Goal: Transaction & Acquisition: Purchase product/service

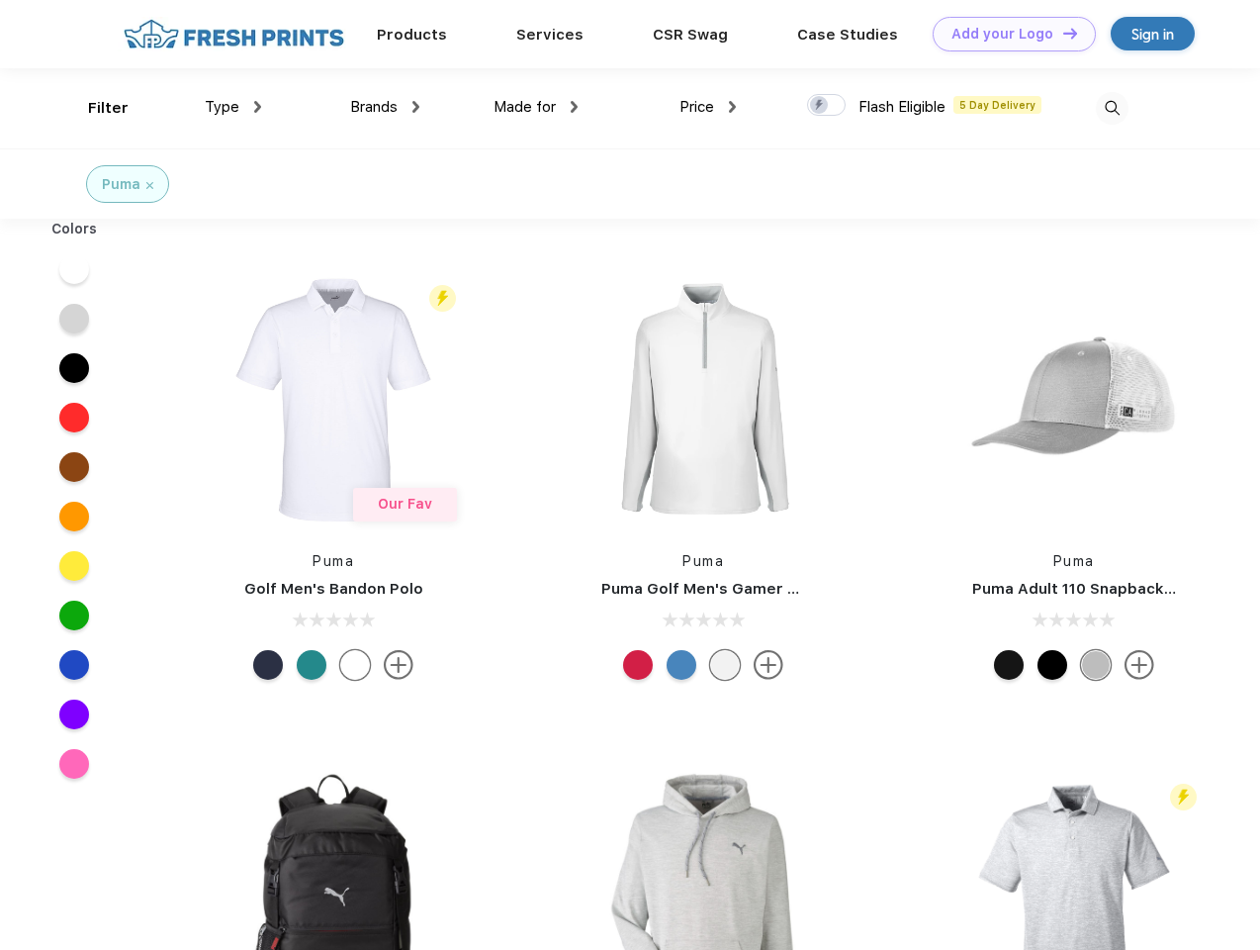
click at [1007, 34] on link "Add your Logo Design Tool" at bounding box center [1014, 34] width 163 height 35
click at [95, 108] on div "Filter" at bounding box center [108, 108] width 41 height 23
click at [233, 107] on span "Type" at bounding box center [222, 107] width 35 height 18
click at [385, 107] on span "Brands" at bounding box center [373, 107] width 47 height 18
click at [536, 107] on span "Made for" at bounding box center [525, 107] width 62 height 18
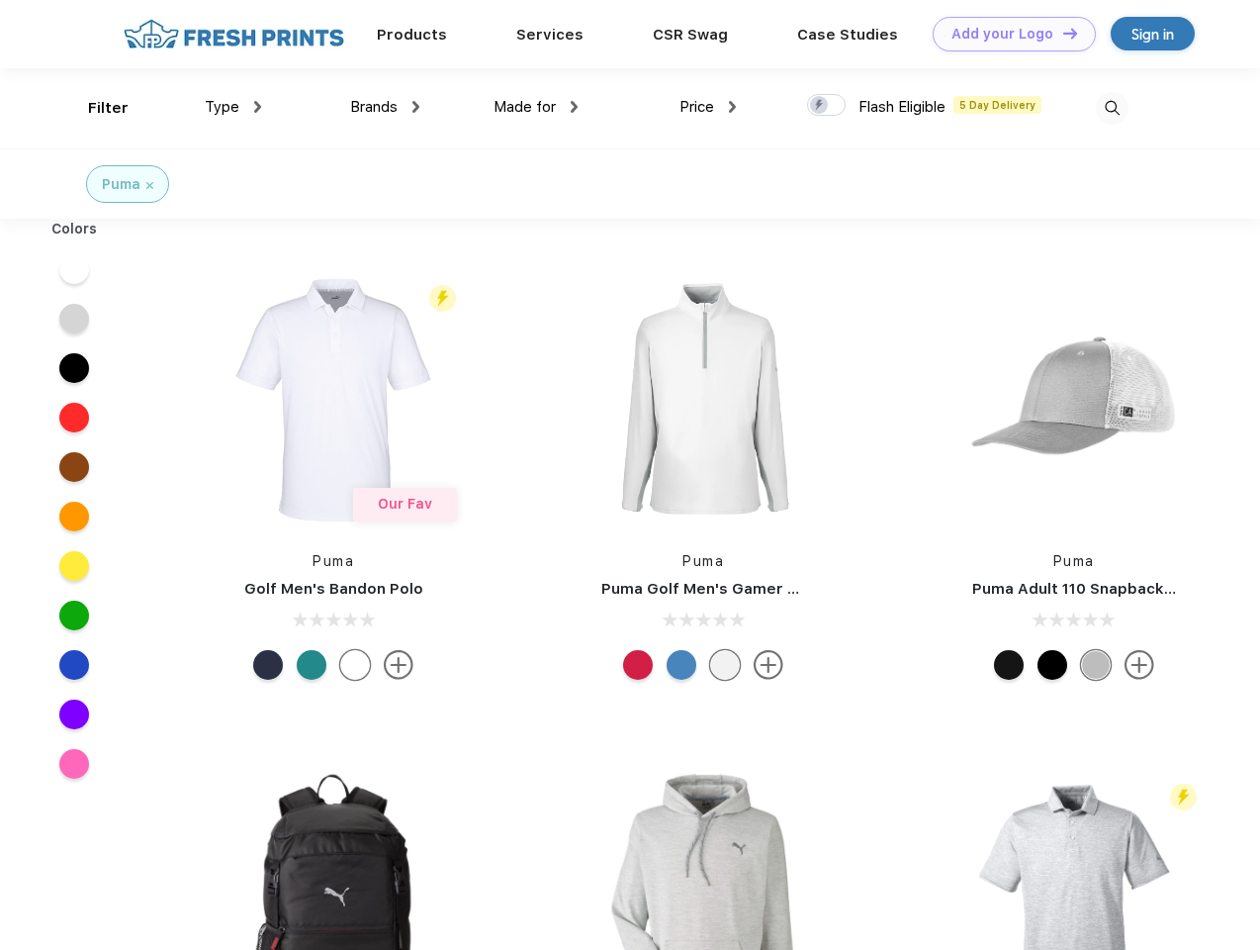
click at [708, 107] on span "Price" at bounding box center [697, 107] width 35 height 18
click at [827, 106] on div at bounding box center [826, 105] width 39 height 22
click at [820, 106] on input "checkbox" at bounding box center [813, 99] width 13 height 13
click at [1112, 108] on img at bounding box center [1112, 108] width 33 height 33
click at [74, 269] on div at bounding box center [75, 268] width 76 height 49
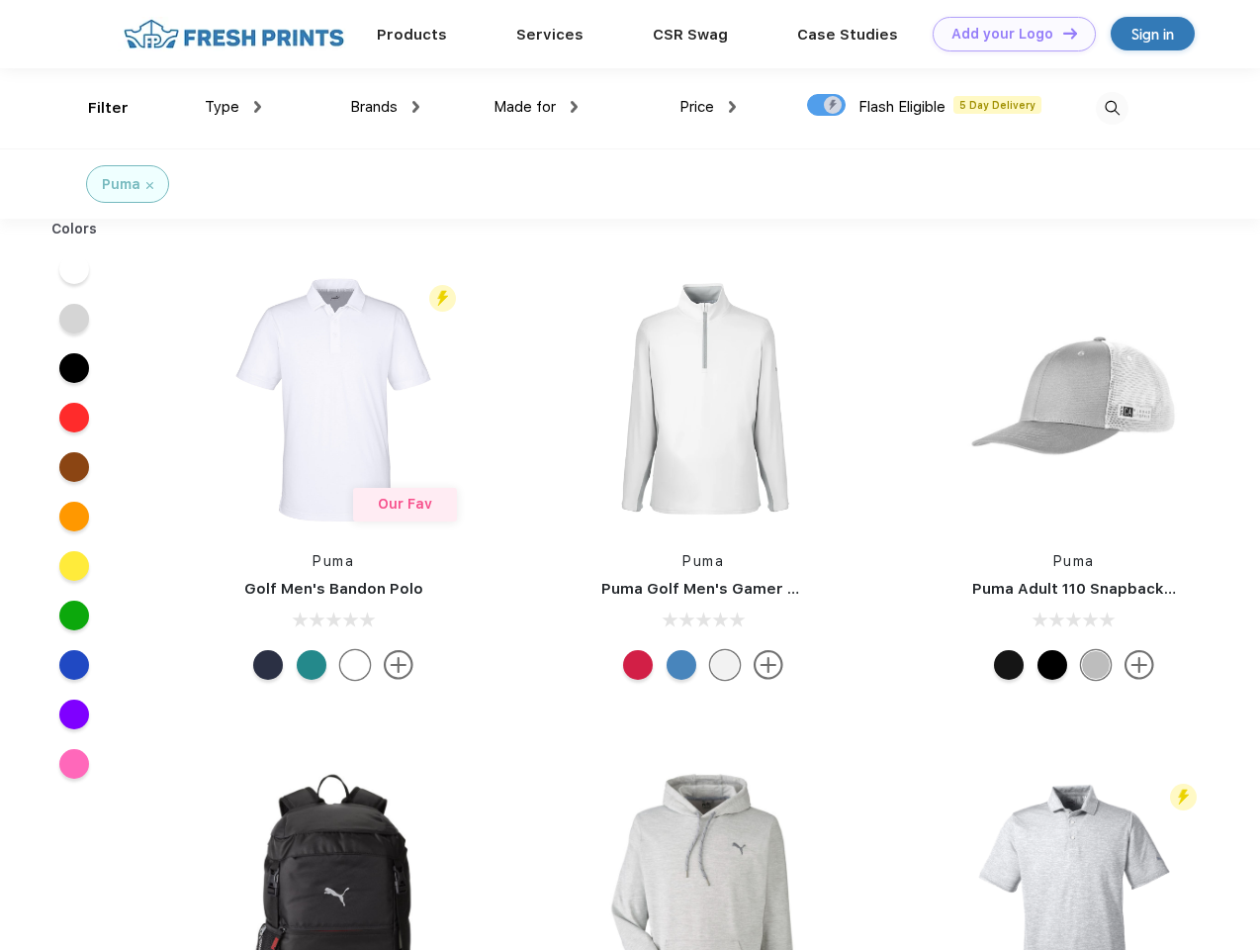
click at [74, 319] on div at bounding box center [75, 318] width 76 height 49
